Goal: Information Seeking & Learning: Learn about a topic

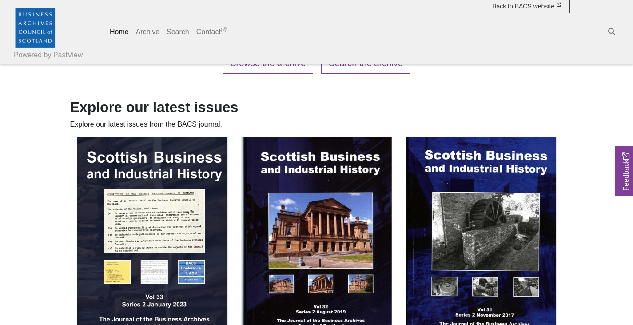
scroll to position [489, 0]
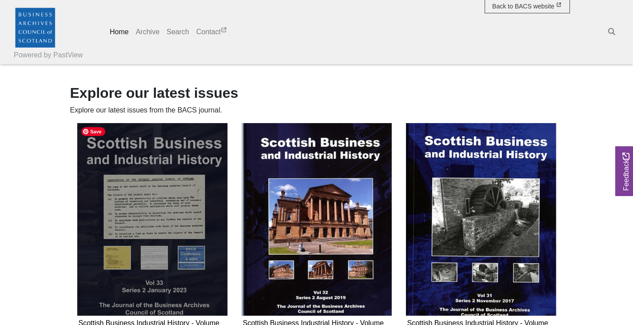
click at [157, 204] on img "Subcollection" at bounding box center [152, 219] width 151 height 193
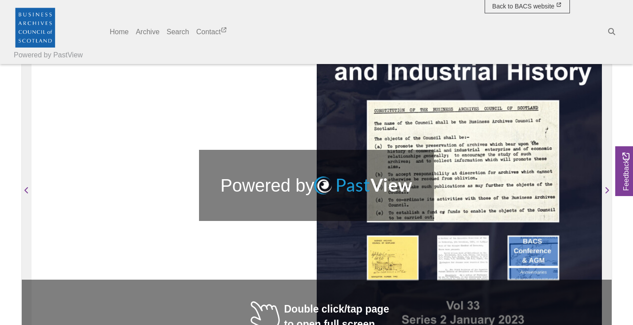
scroll to position [356, 0]
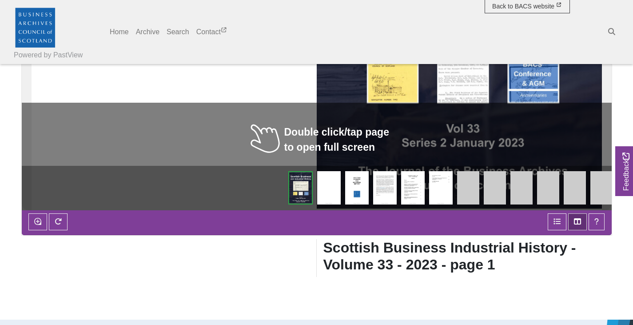
click at [389, 191] on img at bounding box center [385, 187] width 24 height 33
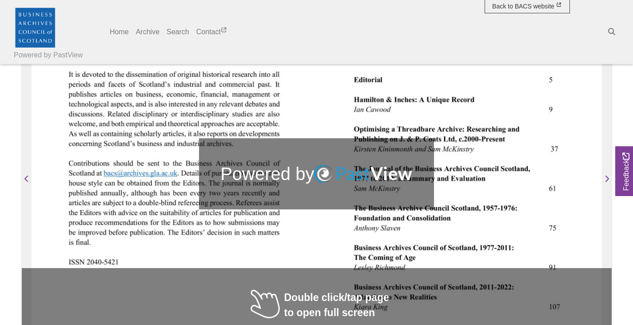
scroll to position [178, 0]
